Goal: Communication & Community: Answer question/provide support

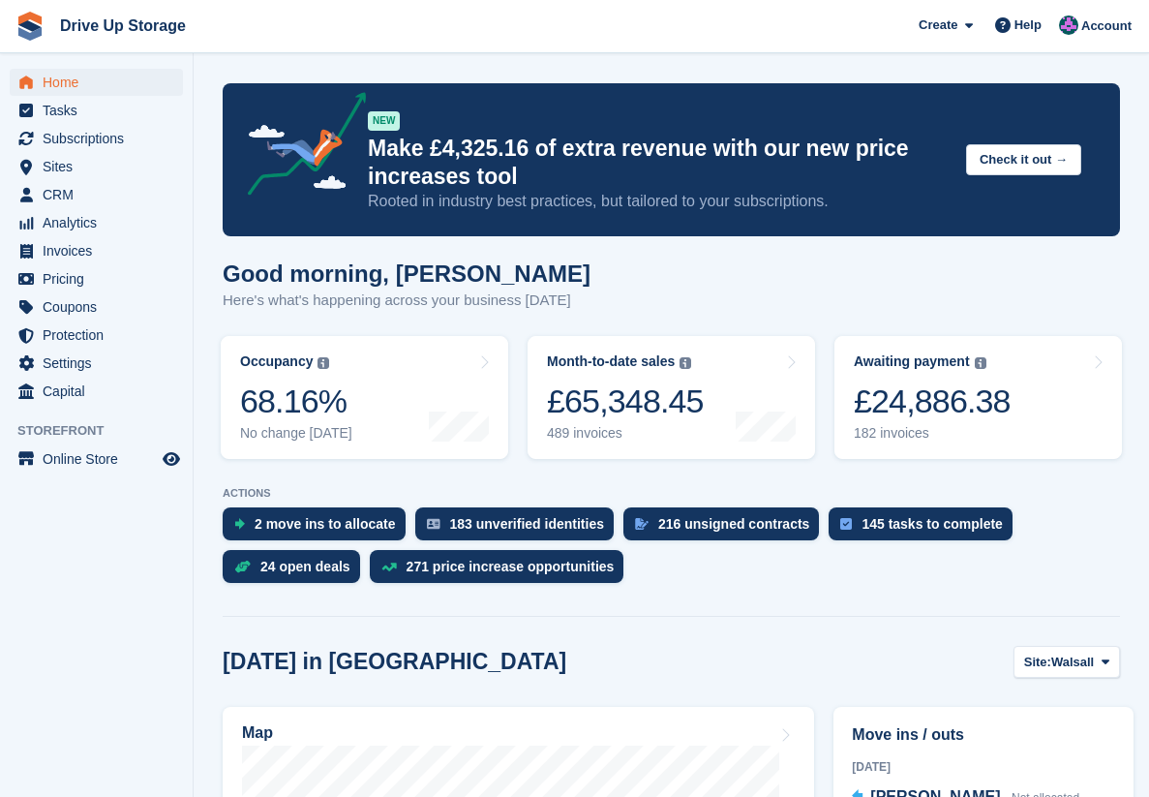
scroll to position [1097, 0]
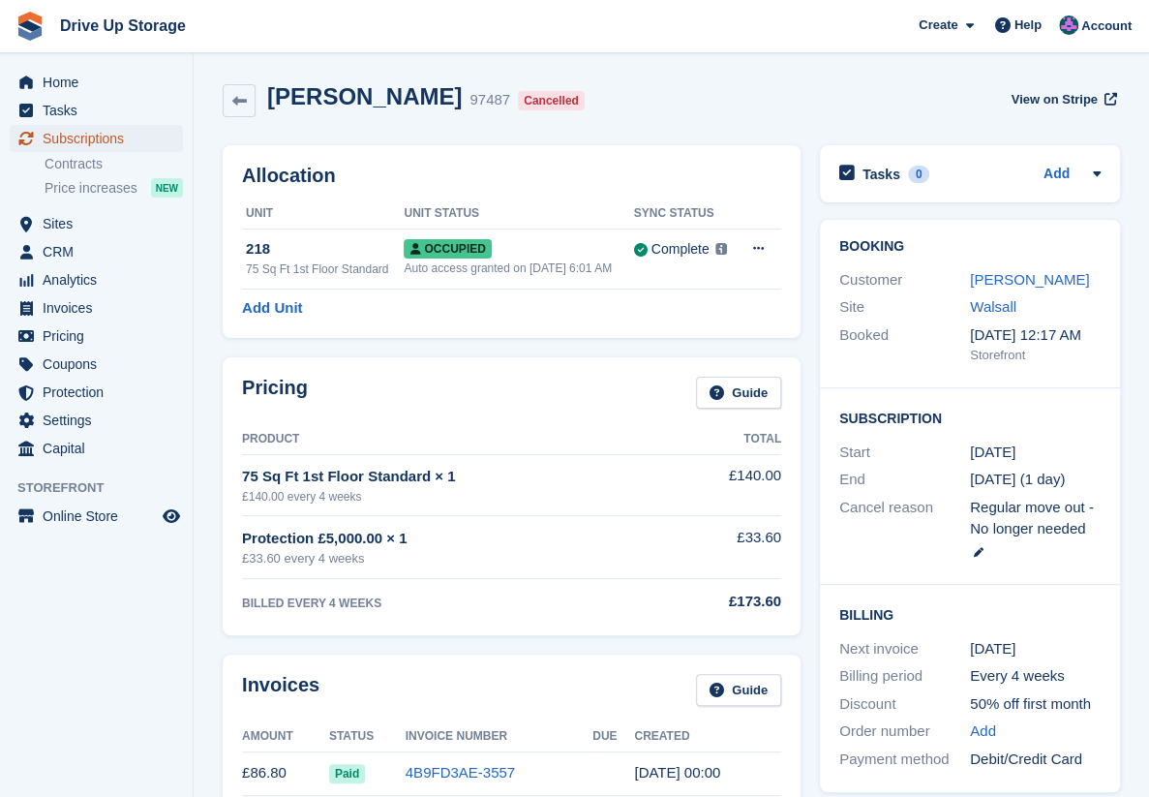
click at [112, 143] on span "Subscriptions" at bounding box center [101, 138] width 116 height 27
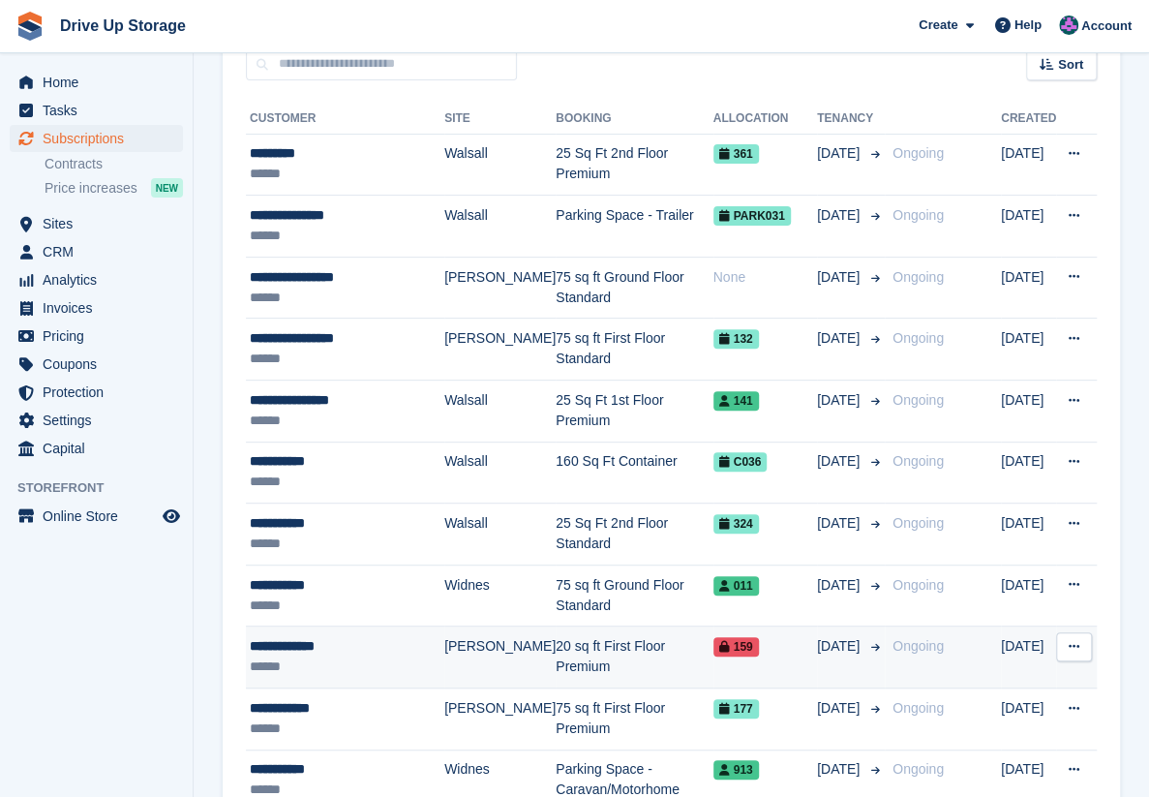
scroll to position [194, 0]
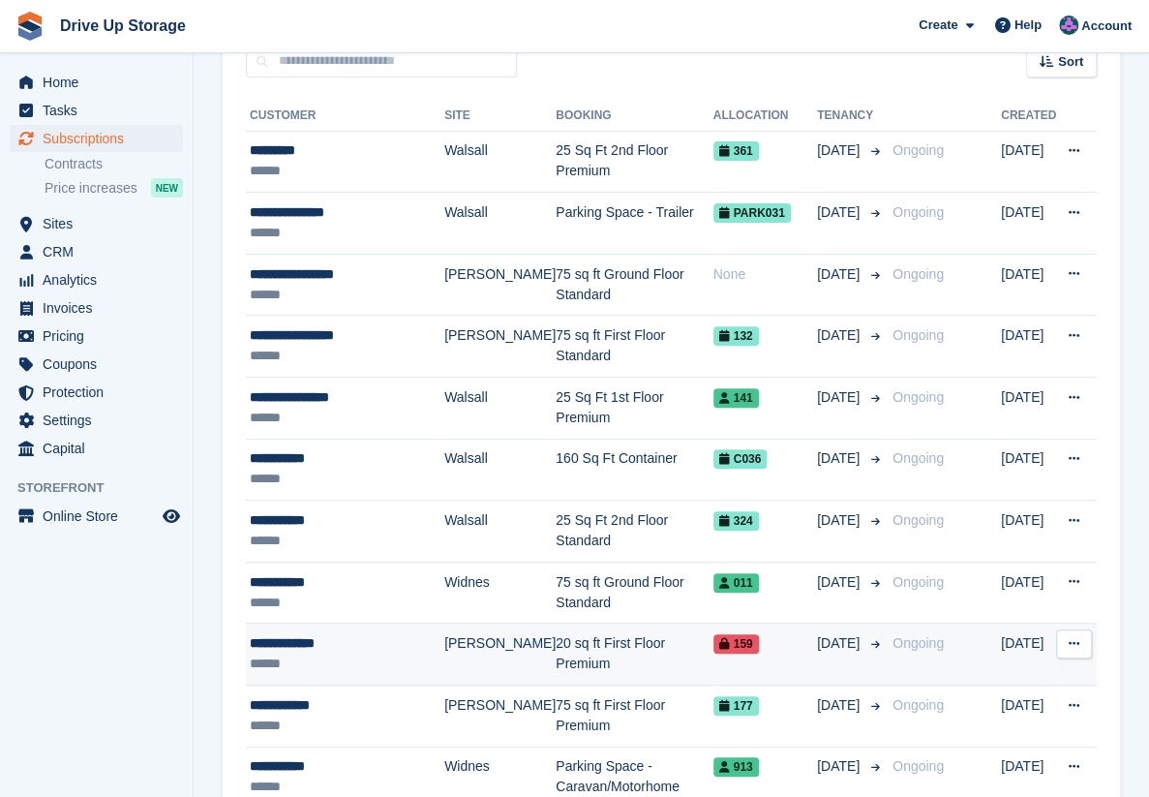
click at [556, 643] on td "20 sq ft First Floor Premium" at bounding box center [634, 654] width 157 height 62
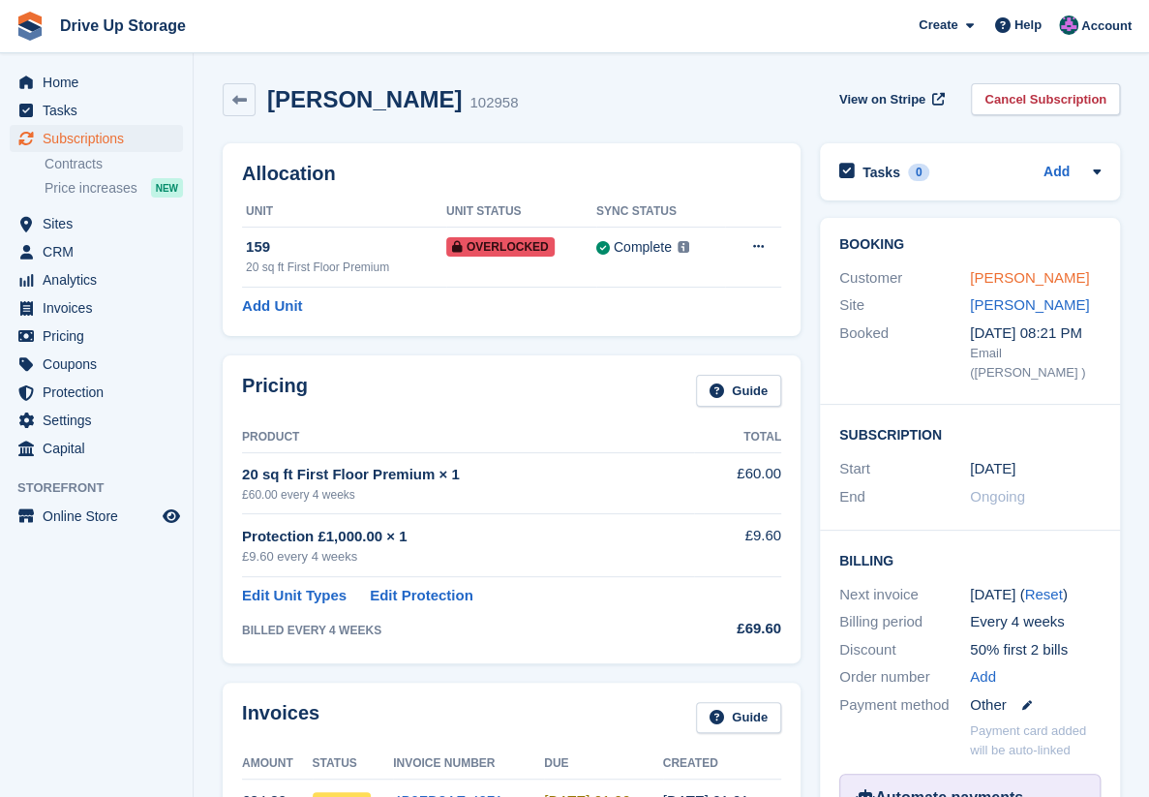
click at [1042, 274] on link "[PERSON_NAME]" at bounding box center [1029, 277] width 119 height 16
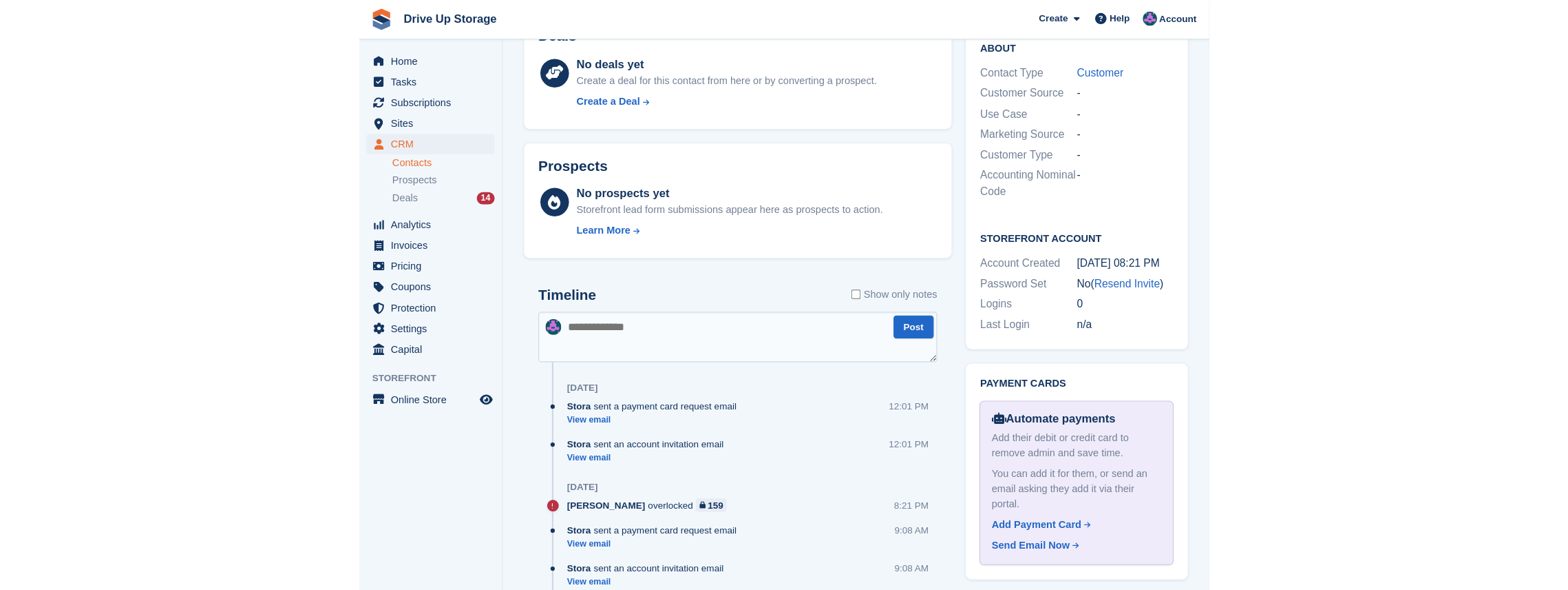
scroll to position [596, 0]
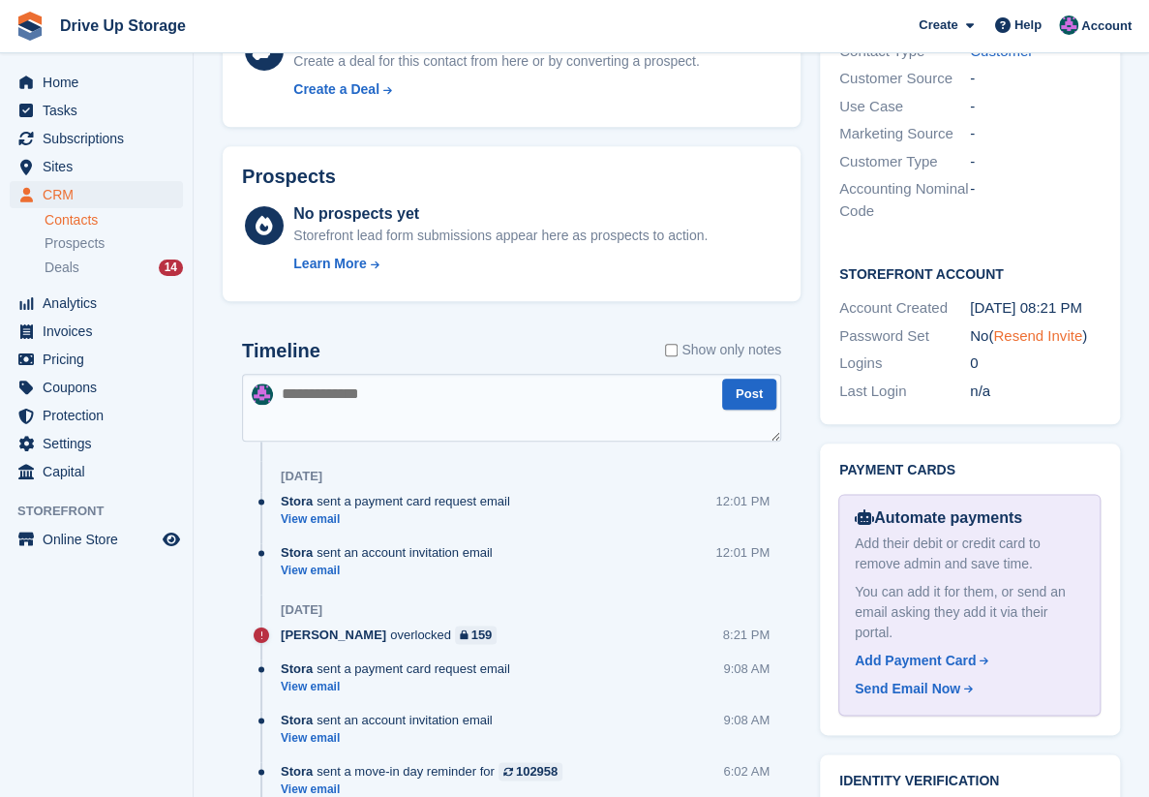
click at [1022, 327] on link "Resend Invite" at bounding box center [1037, 335] width 89 height 16
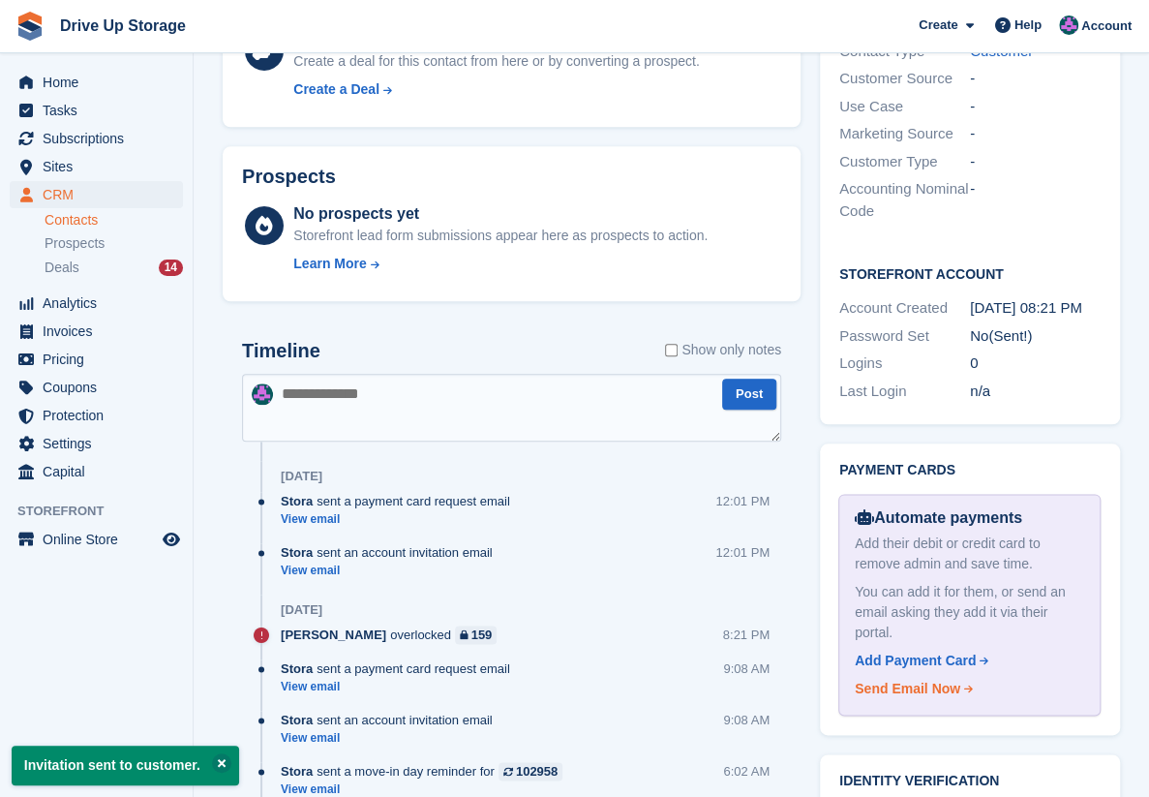
click at [903, 679] on div "Send Email Now" at bounding box center [908, 689] width 106 height 20
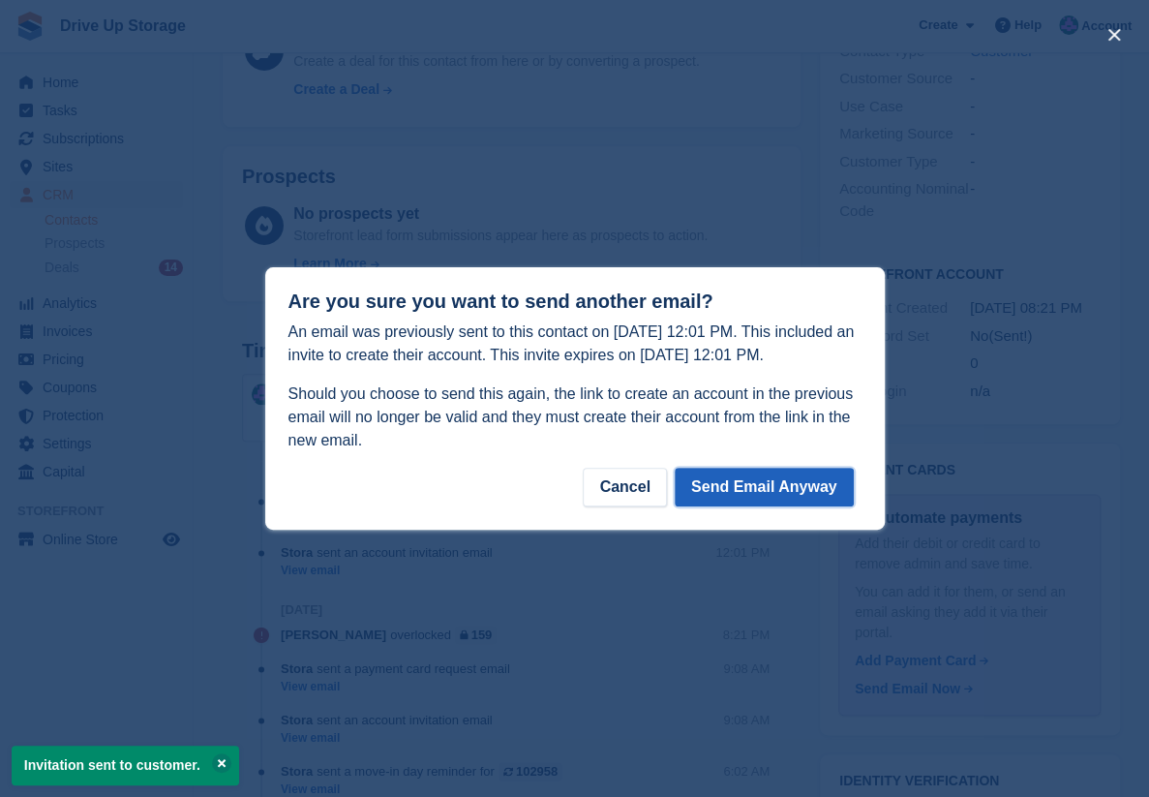
click at [780, 490] on button "Send Email Anyway" at bounding box center [764, 487] width 179 height 39
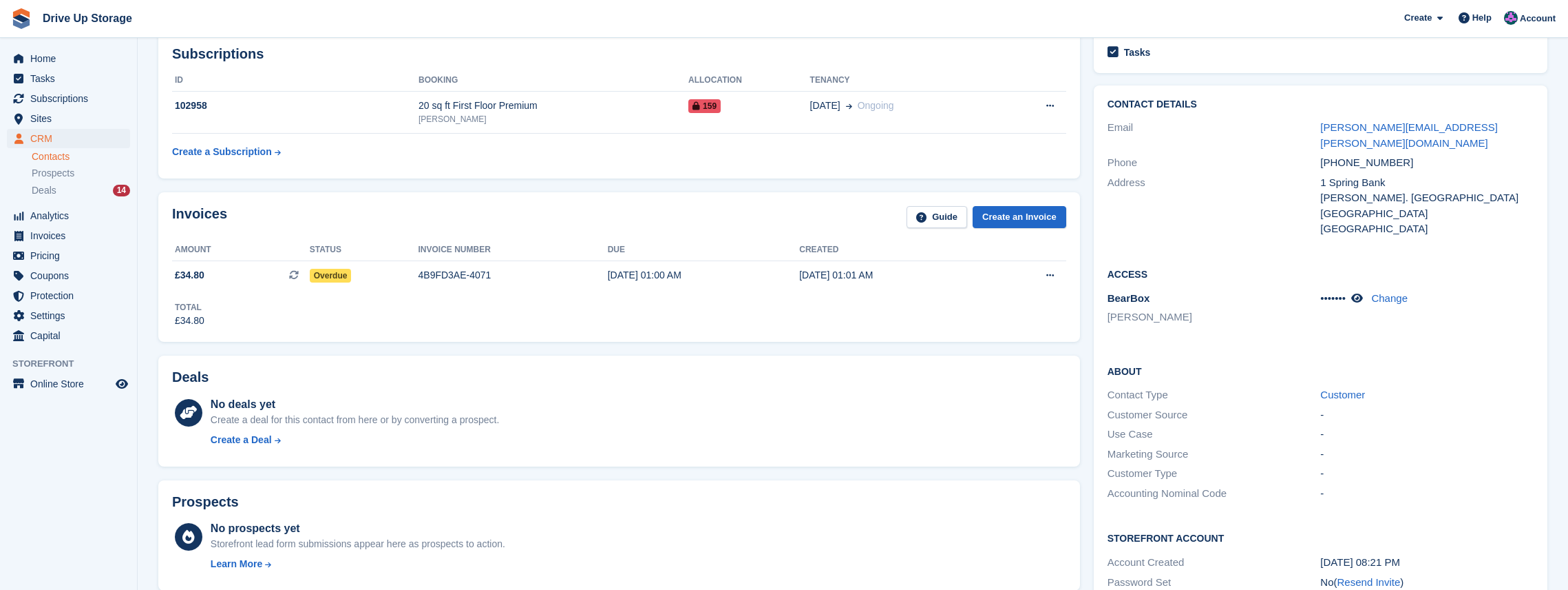
scroll to position [187, 0]
